Goal: Navigation & Orientation: Find specific page/section

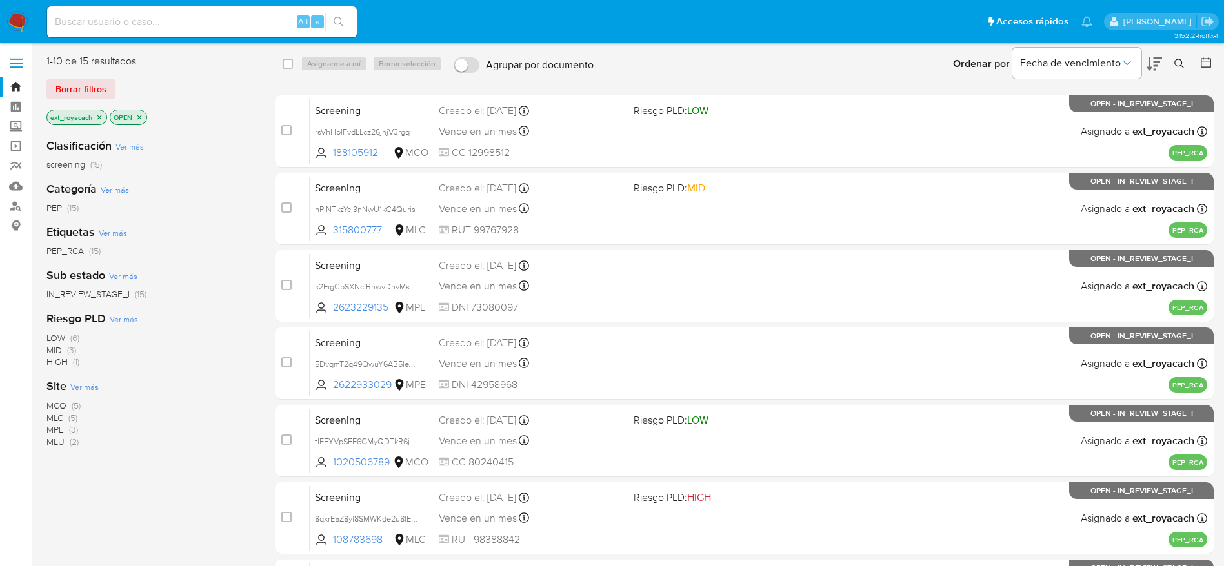
click at [15, 20] on img at bounding box center [17, 22] width 22 height 22
click at [26, 25] on img at bounding box center [17, 22] width 22 height 22
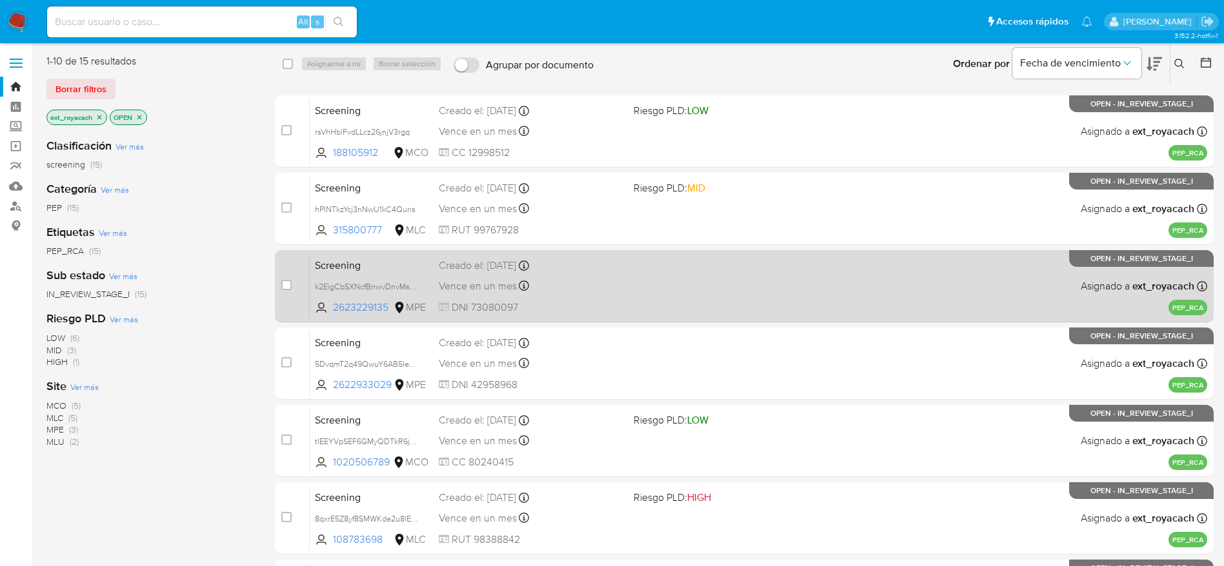
scroll to position [353, 0]
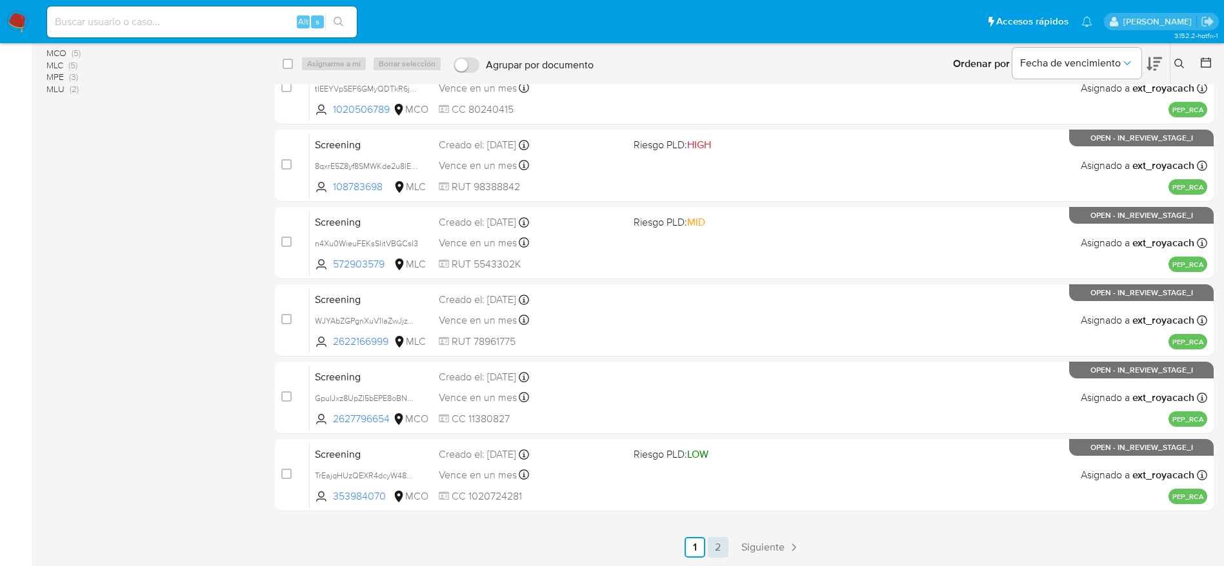
click at [718, 540] on link "2" at bounding box center [718, 547] width 21 height 21
